Goal: Check status

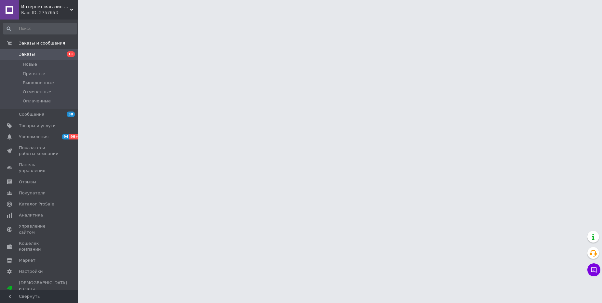
click at [90, 16] on html "Интернет-магазин Клуб "Поддержка" Ваш ID: 2757653 Сайт Интернет-магазин Клуб "П…" at bounding box center [301, 8] width 602 height 16
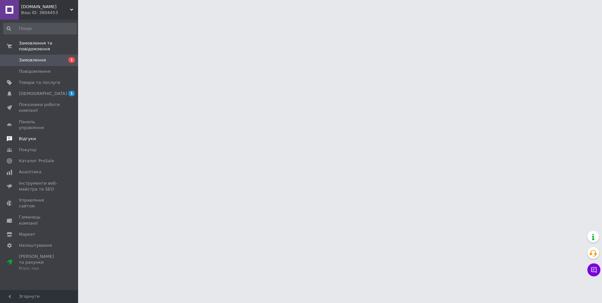
click at [25, 110] on span "Показники роботи компанії" at bounding box center [39, 108] width 41 height 12
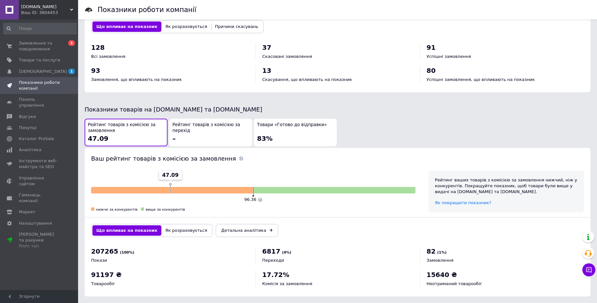
scroll to position [268, 0]
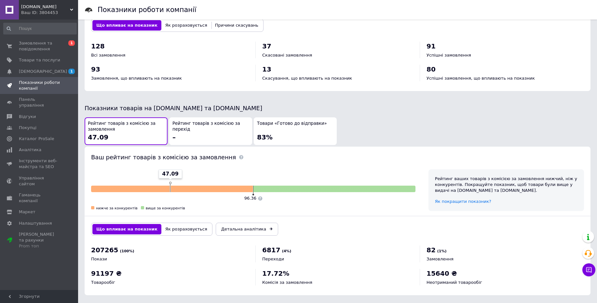
click at [299, 123] on div "Товари «Готово до відправки» 83%" at bounding box center [295, 131] width 77 height 21
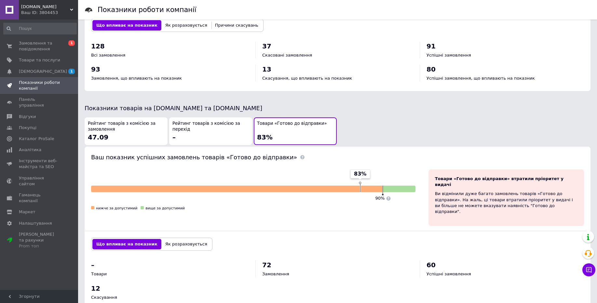
drag, startPoint x: 81, startPoint y: 92, endPoint x: 594, endPoint y: 292, distance: 551.0
click at [0, 0] on div "1578x612 Кадри : 0 0 / 15 сек" at bounding box center [0, 0] width 0 height 0
click at [0, 0] on icon at bounding box center [0, 0] width 0 height 0
